Goal: Navigation & Orientation: Find specific page/section

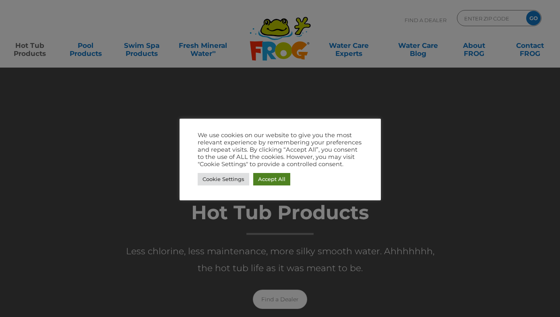
click at [267, 176] on link "Accept All" at bounding box center [271, 179] width 37 height 12
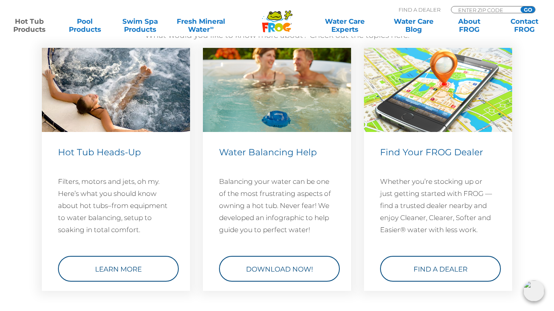
scroll to position [2373, 0]
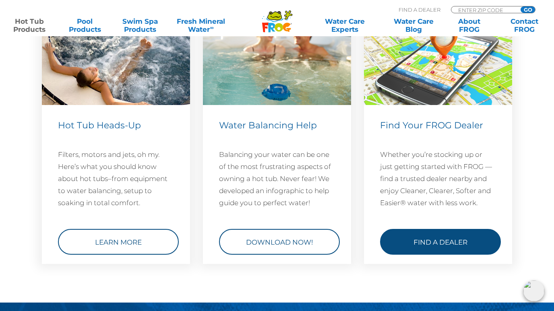
click at [422, 237] on link "Find a Dealer" at bounding box center [440, 242] width 121 height 26
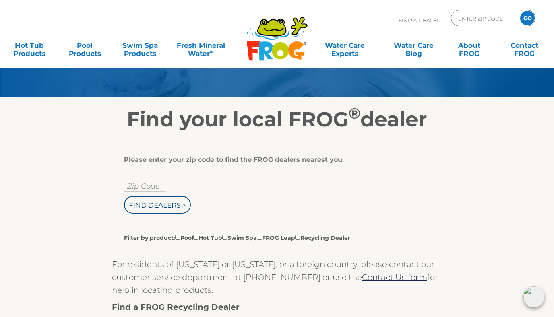
scroll to position [80, 0]
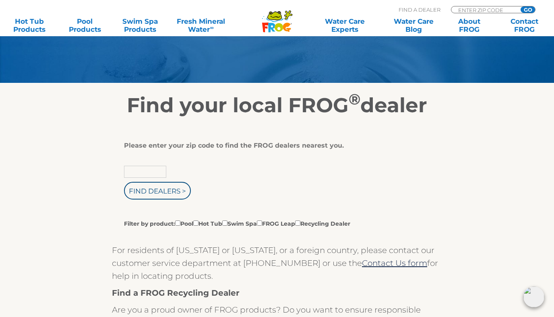
click at [160, 171] on input "text" at bounding box center [145, 172] width 42 height 12
type input "01773"
click at [170, 185] on input "Find Dealers >" at bounding box center [157, 191] width 67 height 18
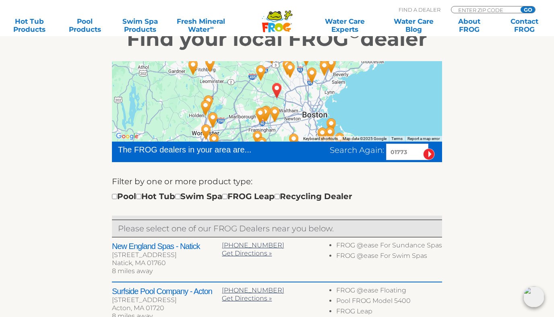
scroll to position [161, 0]
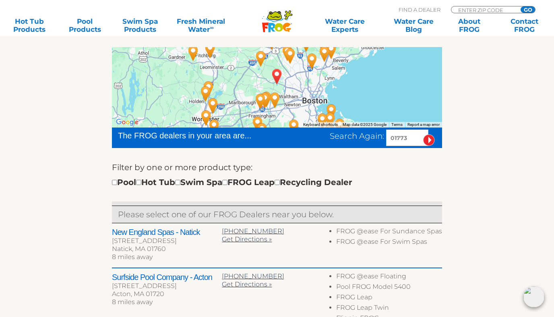
click at [148, 179] on div "Pool Hot Tub Swim Spa FROG Leap Recycling Dealer" at bounding box center [232, 182] width 240 height 13
click at [141, 183] on input "checkbox" at bounding box center [138, 182] width 5 height 5
checkbox input "true"
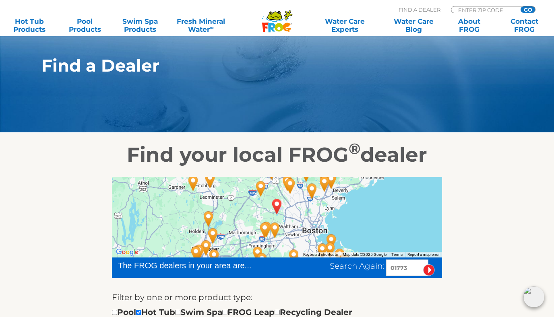
scroll to position [7, 0]
